Goal: Complete application form: Complete application form

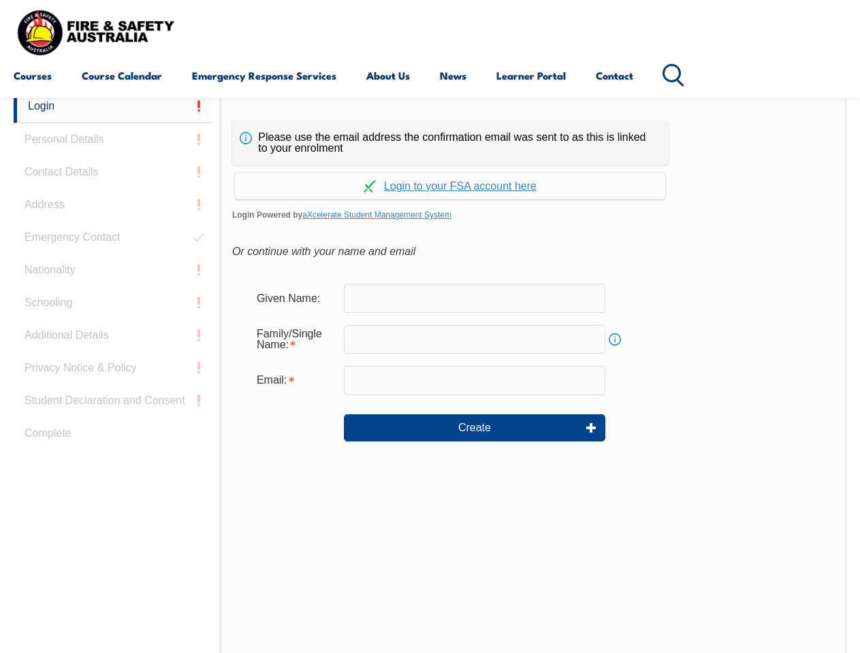
click at [429, 165] on div "Continue with Google Continue with Apple Continue with Facebook Continue with a…" at bounding box center [450, 182] width 436 height 35
click at [429, 372] on input "email" at bounding box center [474, 380] width 261 height 29
click at [113, 106] on link "Login" at bounding box center [113, 106] width 199 height 33
click at [113, 140] on div "Login Personal Details Contact Details Address Emergency Contact Nationality Sc…" at bounding box center [117, 430] width 206 height 680
click at [113, 172] on div "Login Personal Details Contact Details Address Emergency Contact Nationality Sc…" at bounding box center [117, 430] width 206 height 680
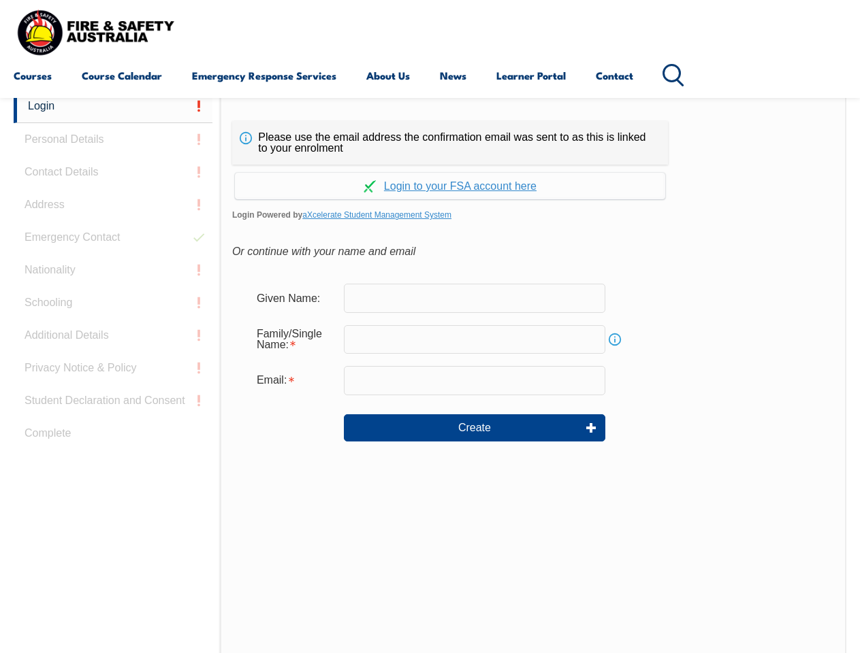
scroll to position [344, 0]
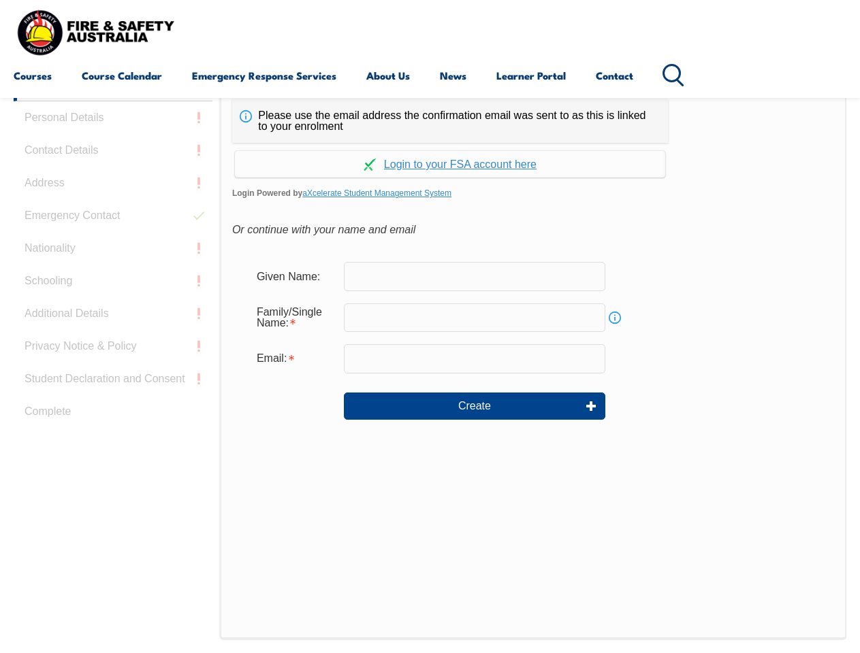
click at [113, 205] on div "Login Personal Details Contact Details Address Emergency Contact Nationality Sc…" at bounding box center [117, 408] width 206 height 680
click at [113, 238] on div "Login Personal Details Contact Details Address Emergency Contact Nationality Sc…" at bounding box center [117, 408] width 206 height 680
click at [113, 270] on div "Login Personal Details Contact Details Address Emergency Contact Nationality Sc…" at bounding box center [117, 408] width 206 height 680
click at [113, 303] on div "Login Personal Details Contact Details Address Emergency Contact Nationality Sc…" at bounding box center [117, 408] width 206 height 680
click at [113, 336] on div "Login Personal Details Contact Details Address Emergency Contact Nationality Sc…" at bounding box center [117, 408] width 206 height 680
